Goal: Register for event/course

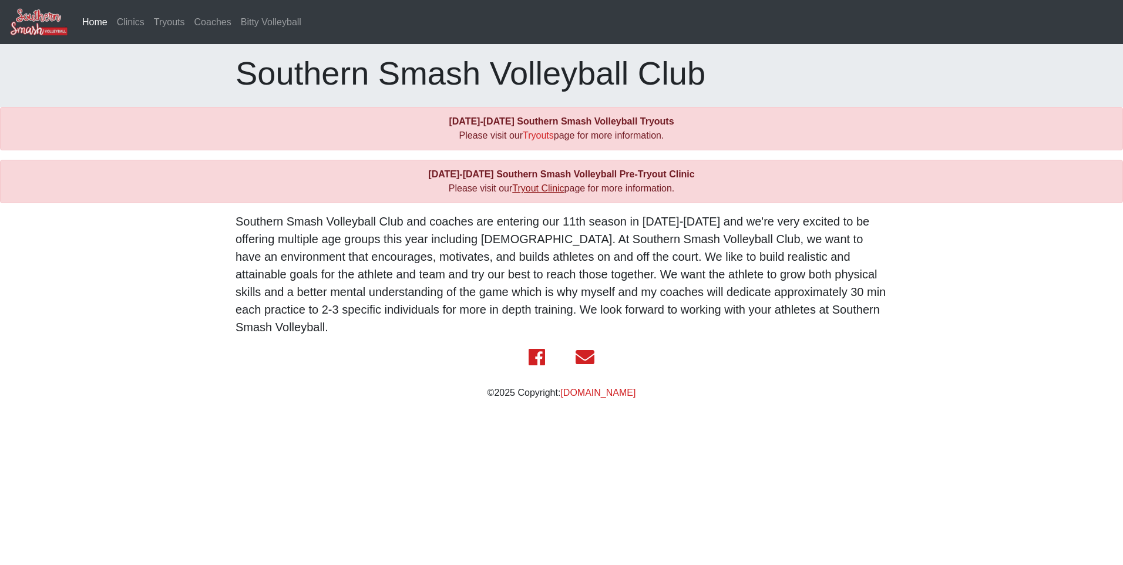
click at [546, 185] on link "Tryout Clinic" at bounding box center [538, 188] width 52 height 10
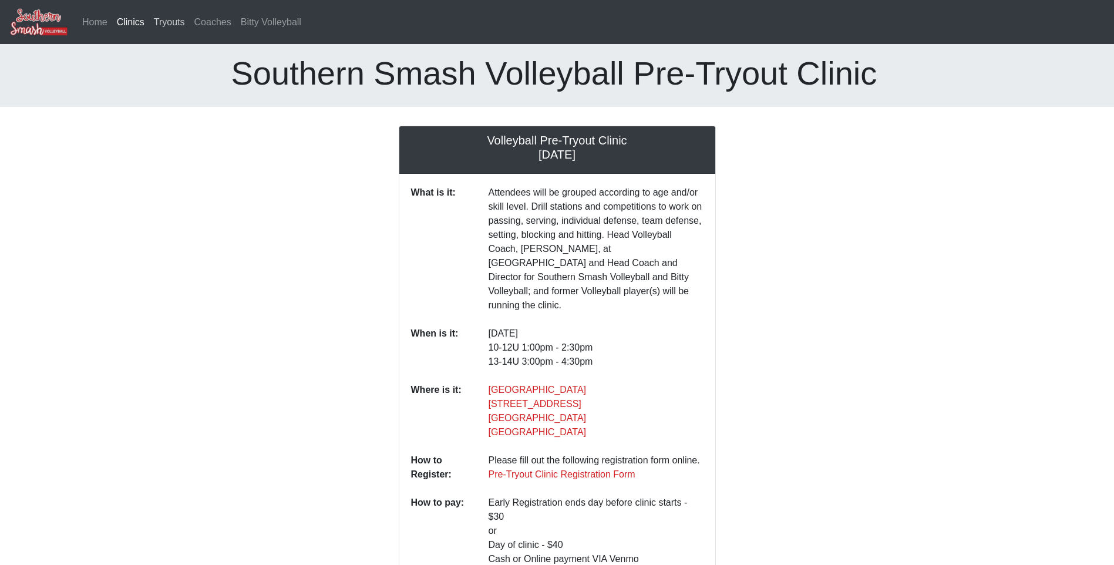
click at [172, 28] on link "Tryouts" at bounding box center [169, 22] width 41 height 23
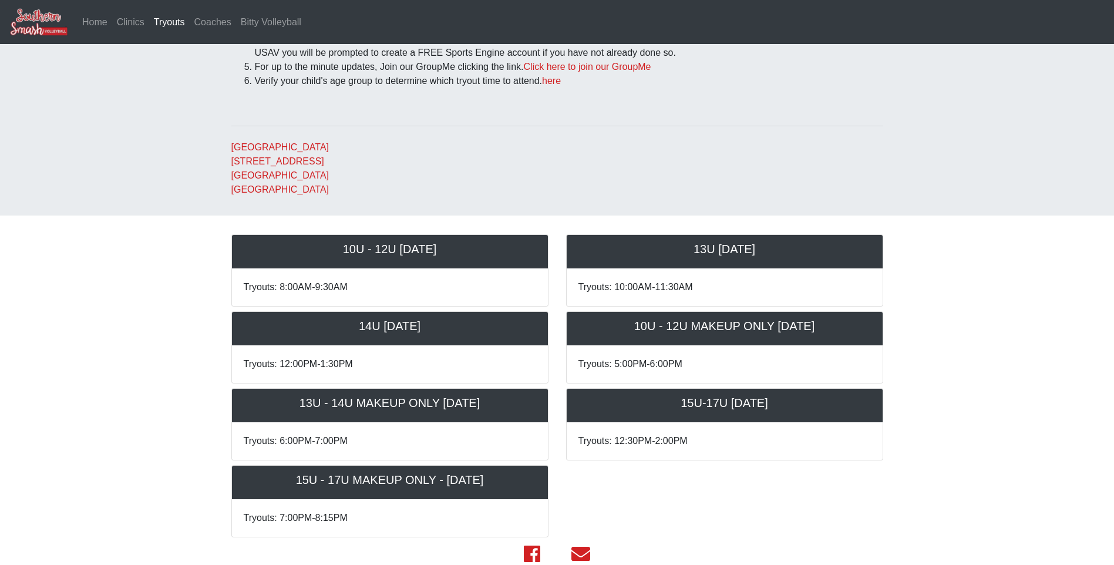
scroll to position [291, 0]
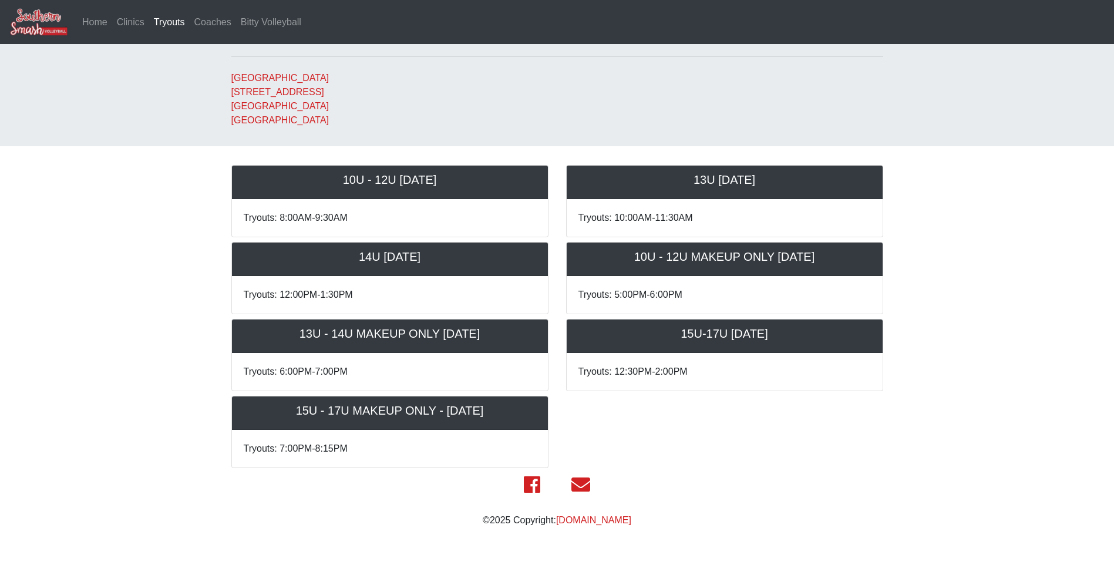
drag, startPoint x: 338, startPoint y: 254, endPoint x: 434, endPoint y: 258, distance: 95.3
click at [434, 258] on h5 "14U Saturday October 18th" at bounding box center [390, 257] width 293 height 14
click at [151, 247] on body "Home Clinics Tryouts (current) Coaches Bitty Volleyball 2025-2026 Southern Smas…" at bounding box center [557, 123] width 1114 height 828
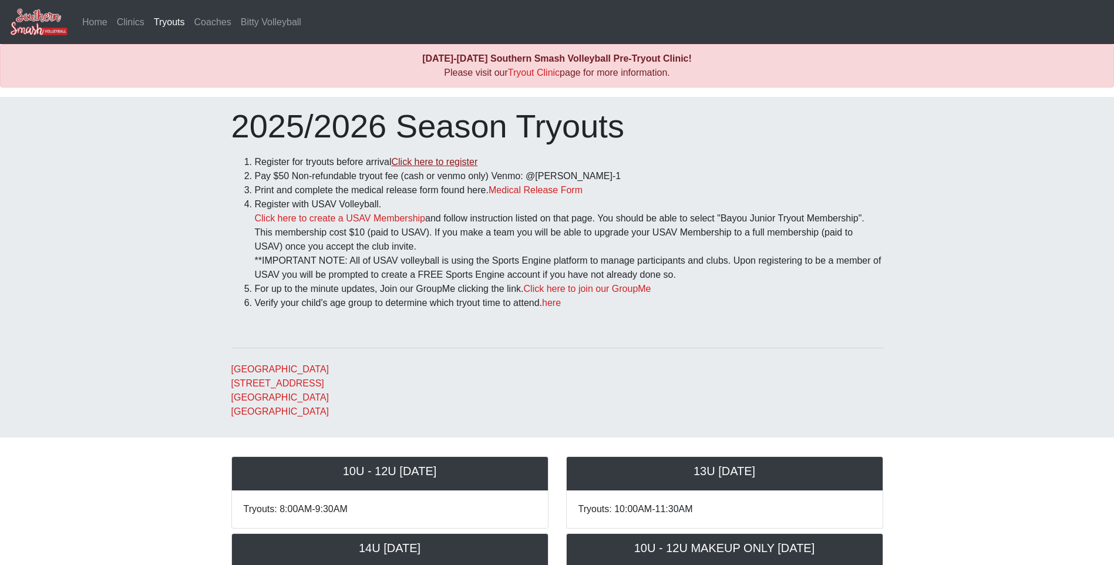
click at [455, 164] on link "Click here to register" at bounding box center [434, 162] width 86 height 10
click at [560, 306] on link "here" at bounding box center [551, 303] width 19 height 10
click at [214, 17] on link "Coaches" at bounding box center [213, 22] width 46 height 23
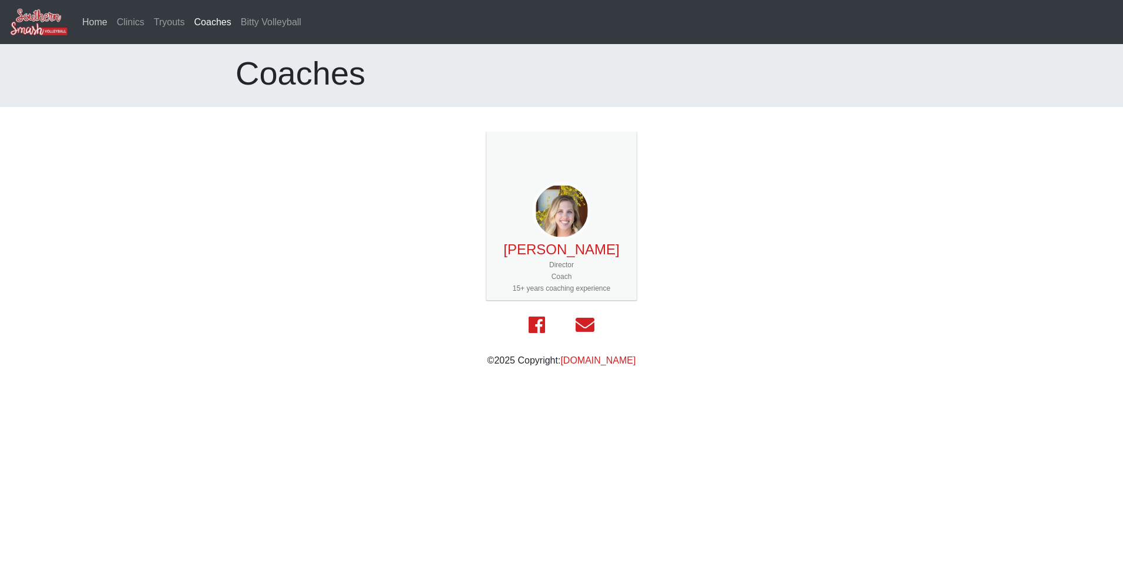
click at [100, 21] on link "Home" at bounding box center [95, 22] width 35 height 23
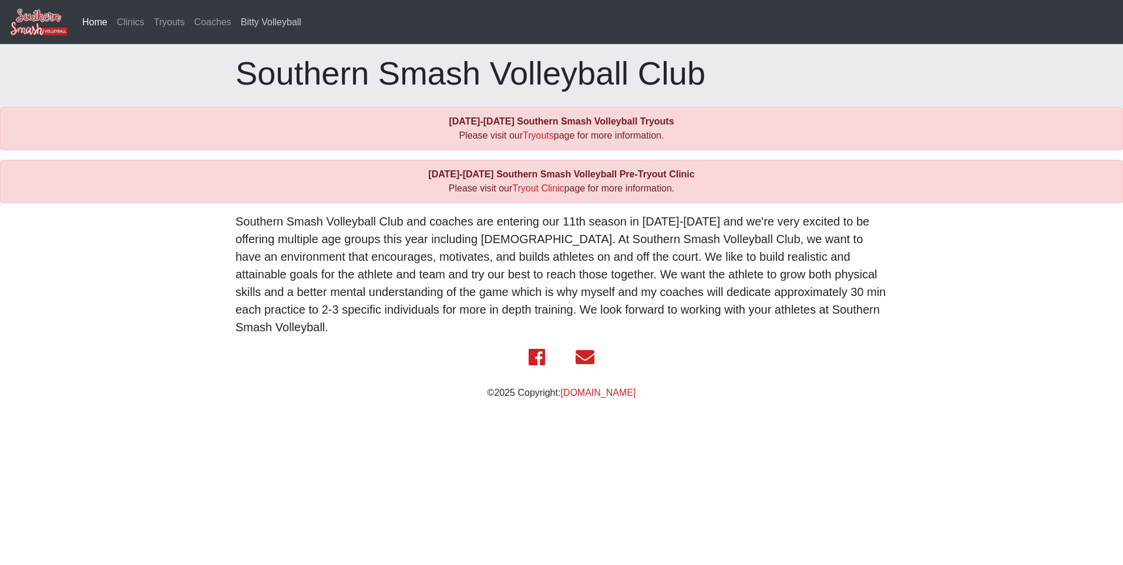
click at [275, 26] on link "Bitty Volleyball" at bounding box center [271, 22] width 70 height 23
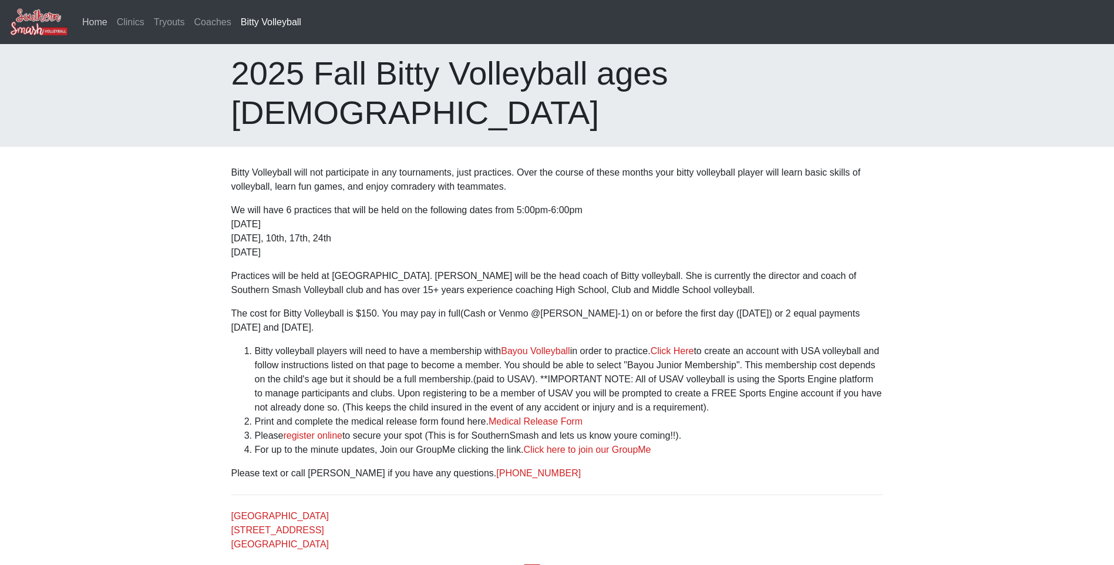
click at [92, 22] on link "Home" at bounding box center [95, 22] width 35 height 23
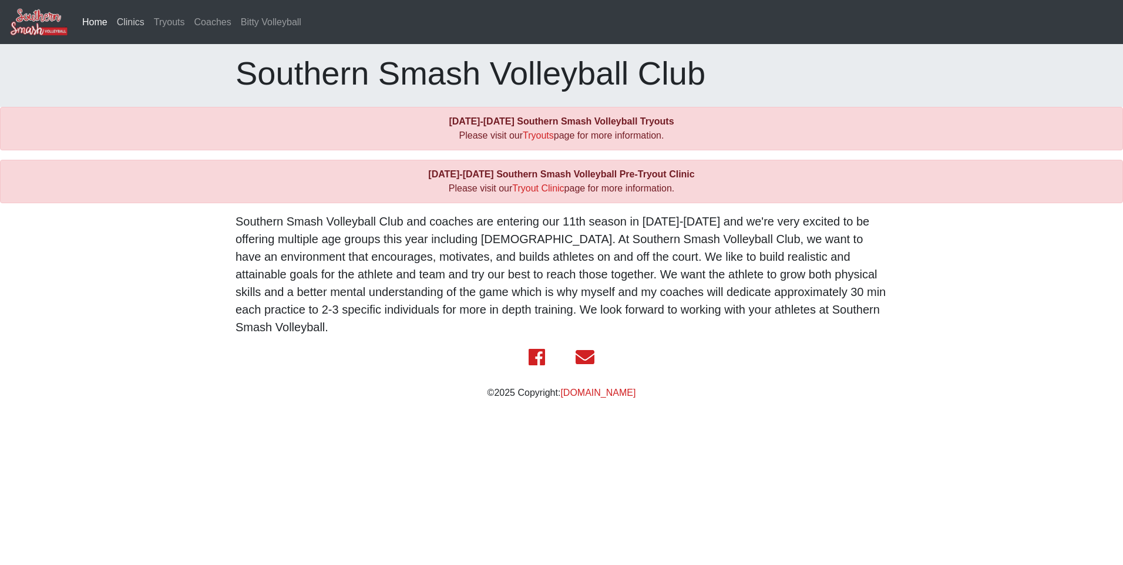
click at [130, 25] on link "Clinics" at bounding box center [130, 22] width 37 height 23
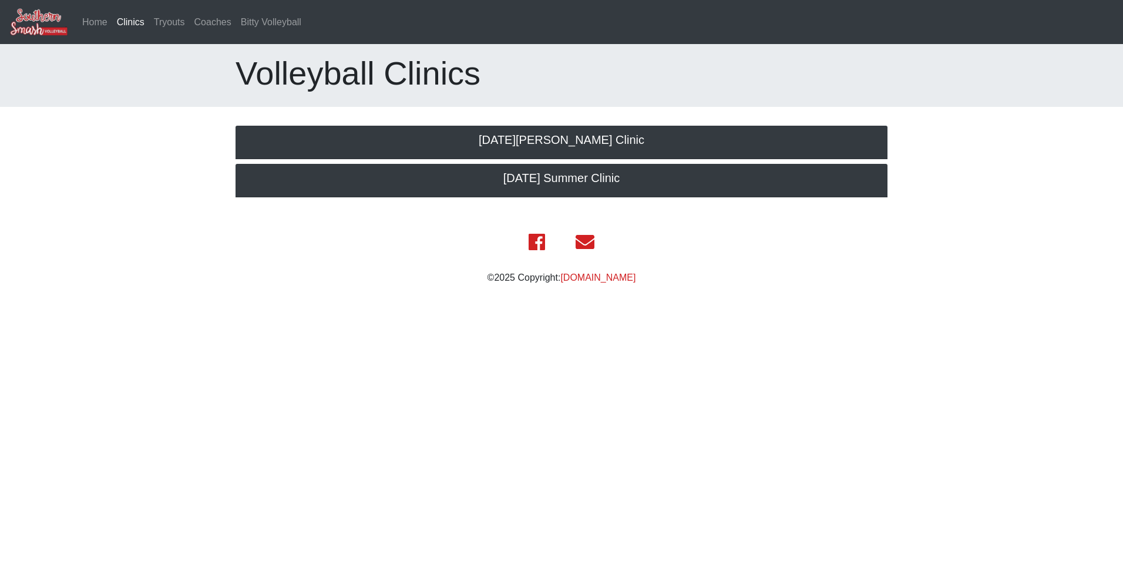
click at [130, 25] on link "Clinics (current)" at bounding box center [130, 22] width 37 height 23
click at [96, 31] on link "Home" at bounding box center [95, 22] width 35 height 23
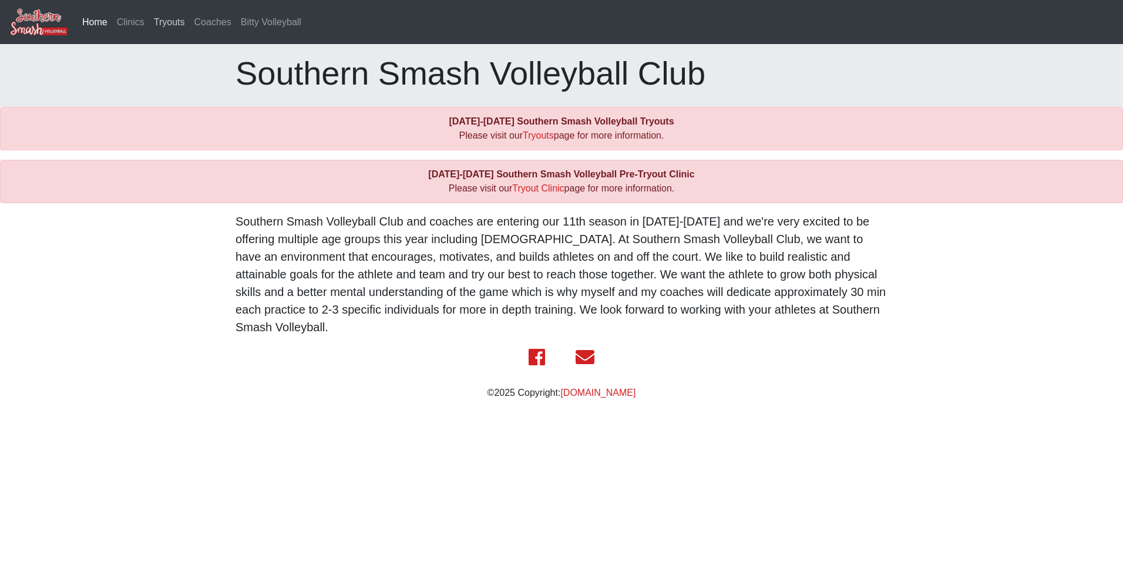
click at [172, 20] on link "Tryouts" at bounding box center [169, 22] width 41 height 23
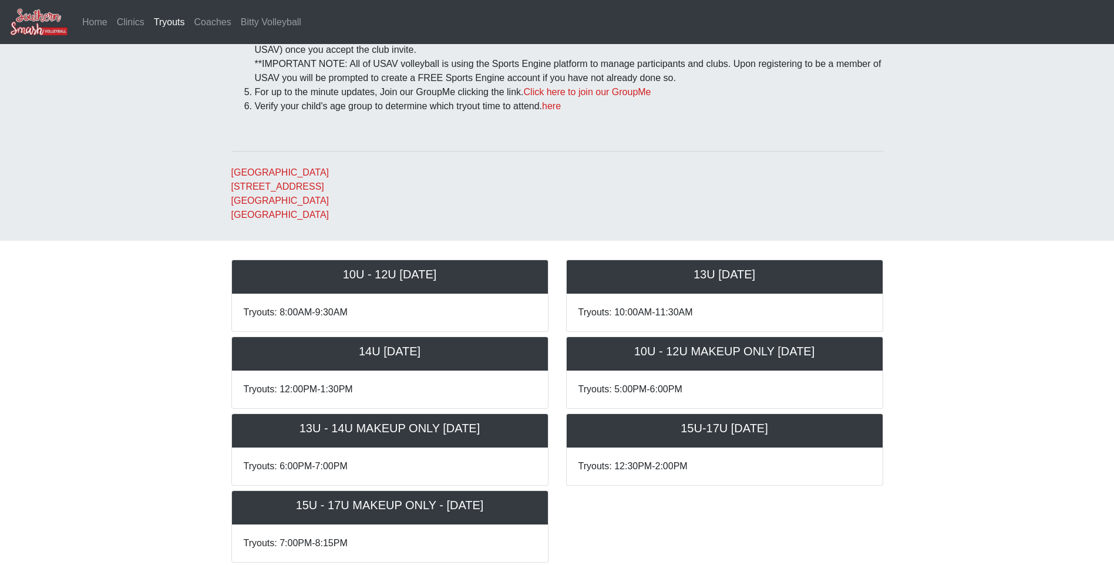
scroll to position [174, 0]
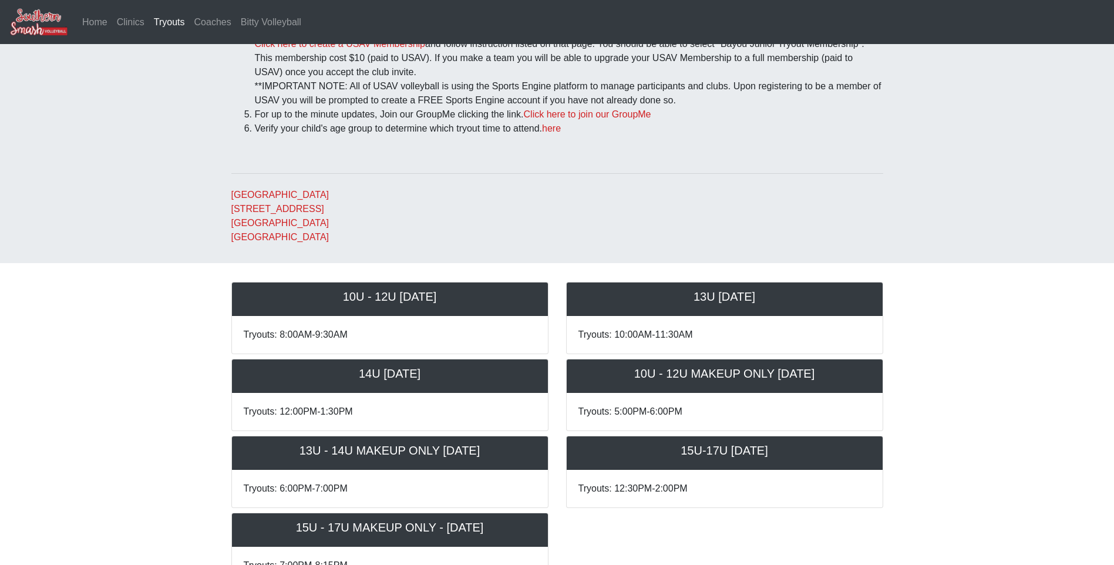
click at [641, 237] on address "[GEOGRAPHIC_DATA] [STREET_ADDRESS]" at bounding box center [557, 216] width 652 height 56
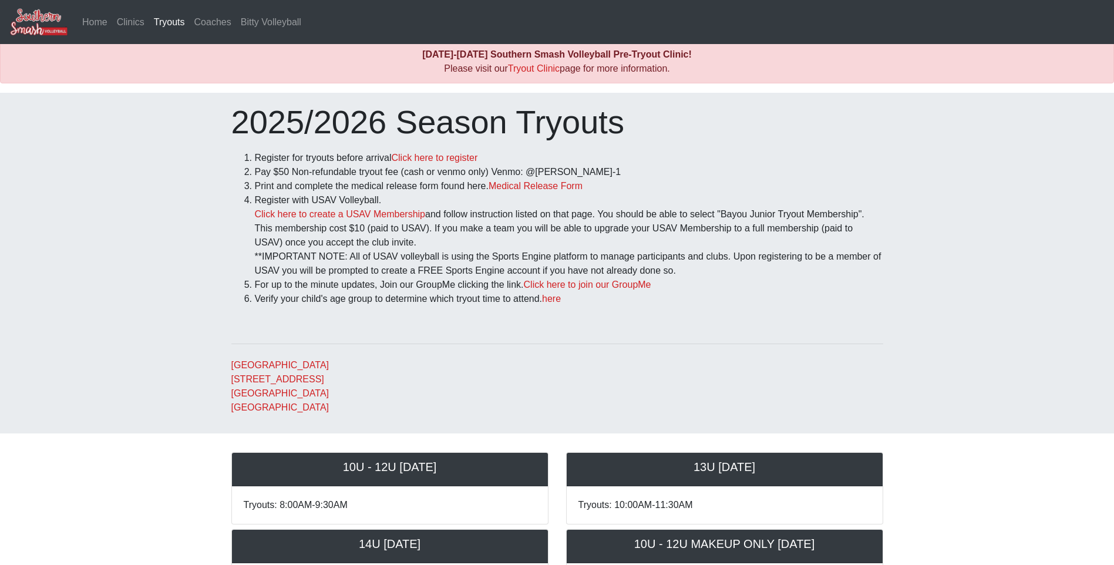
scroll to position [0, 0]
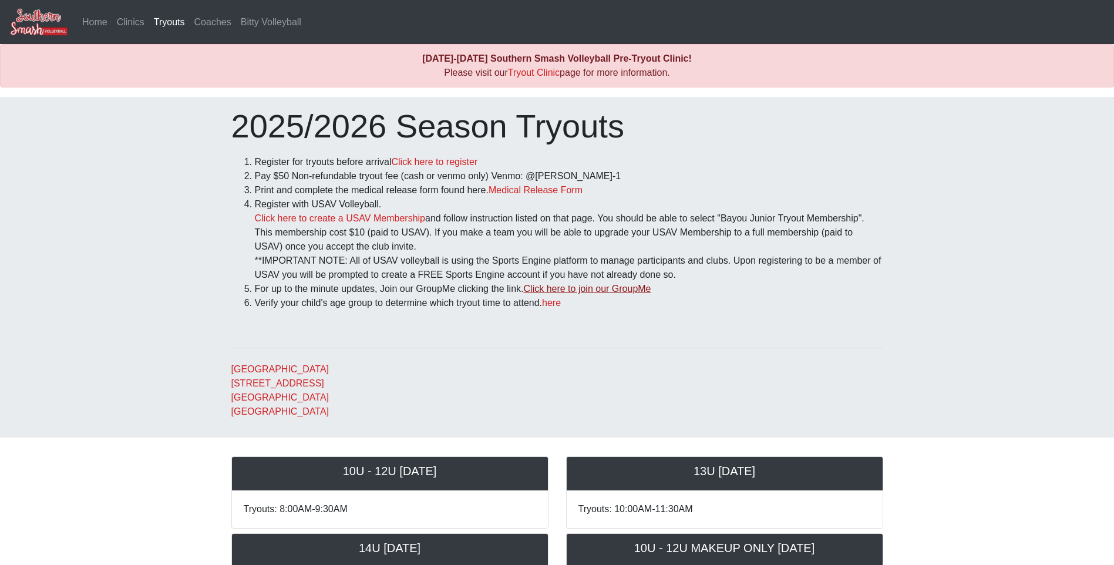
click at [546, 287] on link "Click here to join our GroupMe" at bounding box center [587, 289] width 127 height 10
